Goal: Find specific page/section: Find specific page/section

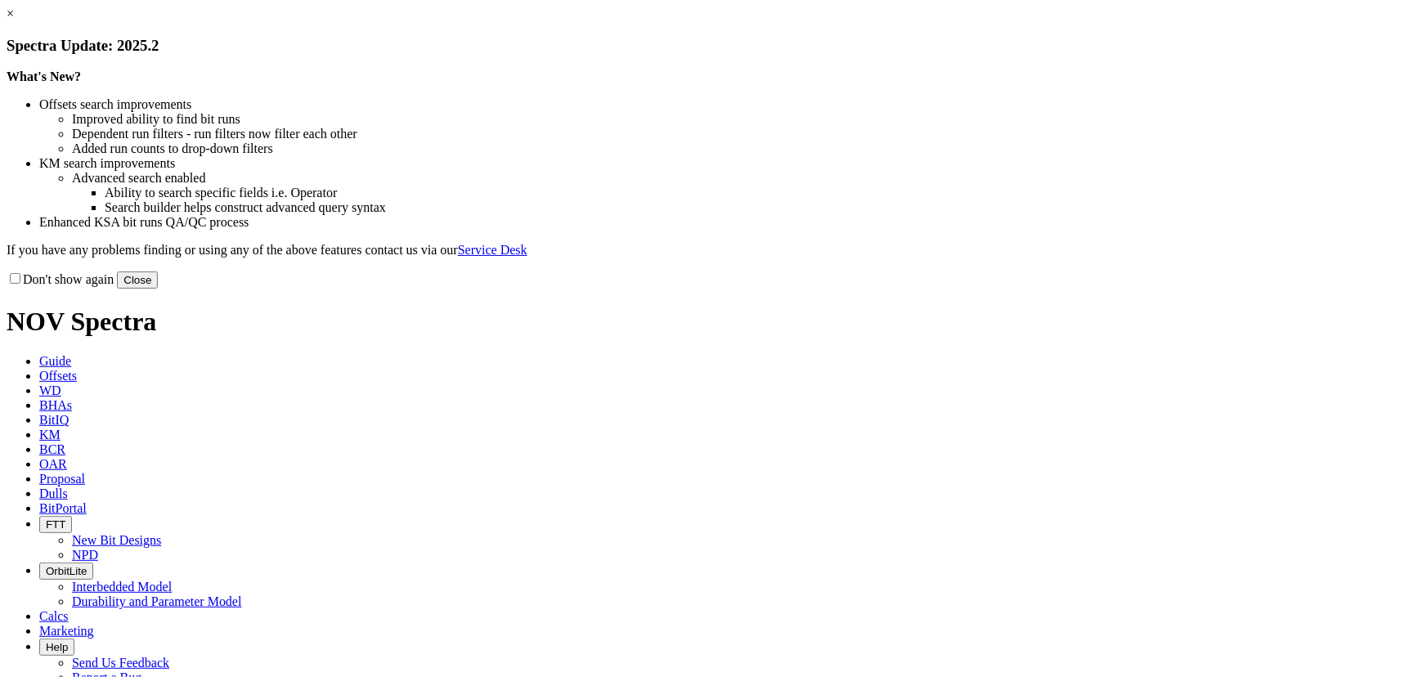
click at [158, 289] on button "Close" at bounding box center [137, 280] width 41 height 17
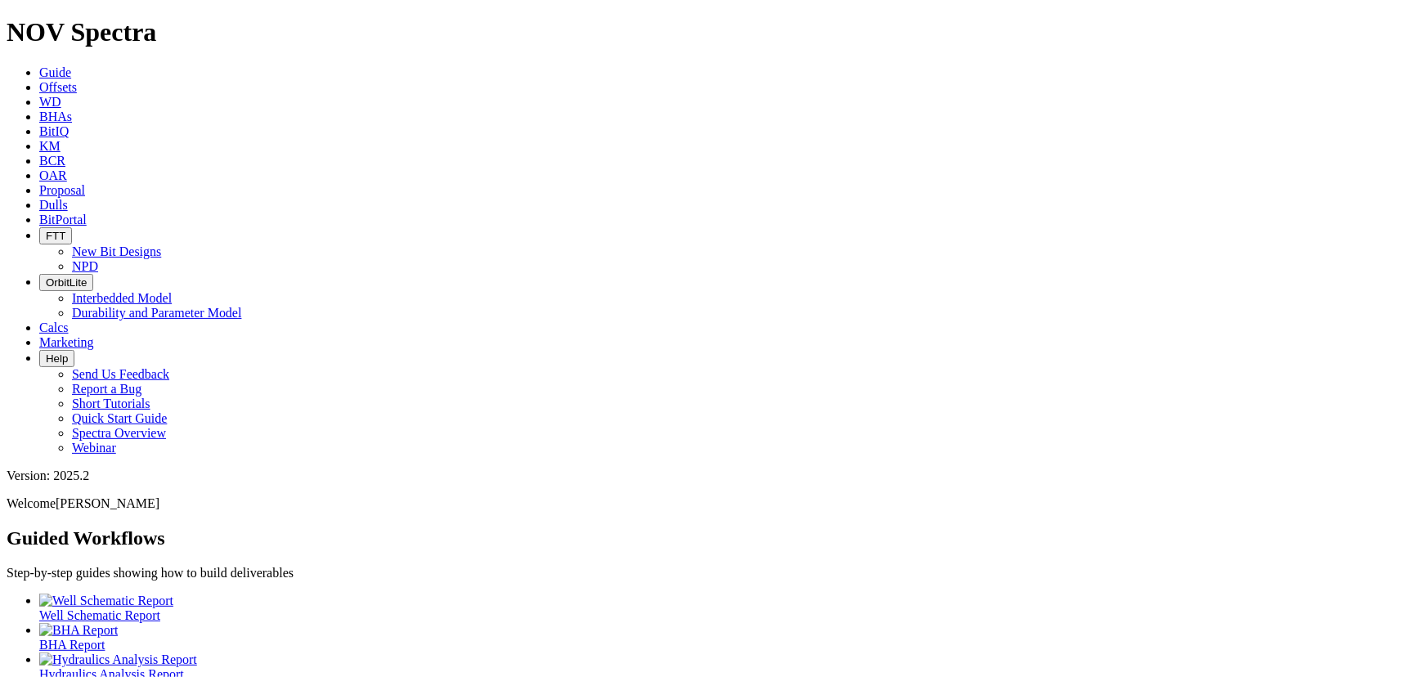
click at [68, 198] on link "Dulls" at bounding box center [53, 205] width 29 height 14
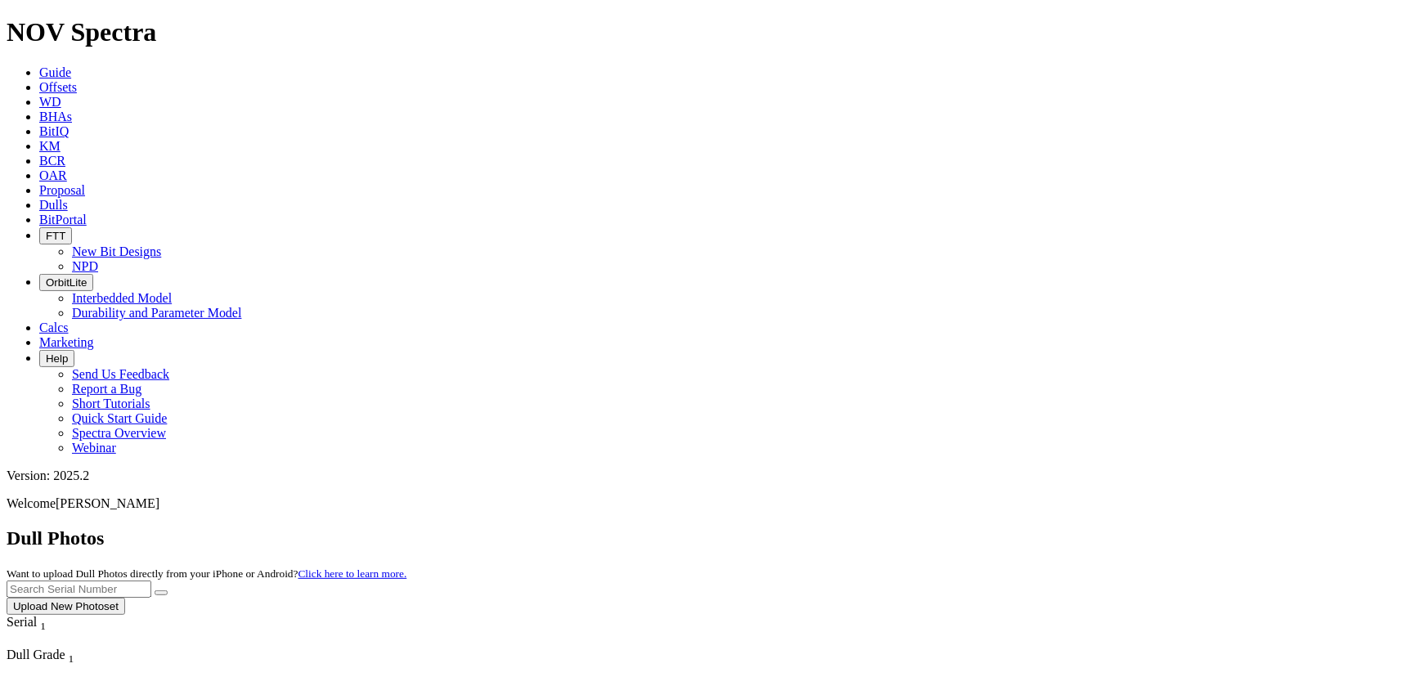
click at [151, 581] on input "text" at bounding box center [79, 589] width 145 height 17
type input "A319230"
click at [155, 590] on button "submit" at bounding box center [161, 592] width 13 height 5
